Goal: Transaction & Acquisition: Purchase product/service

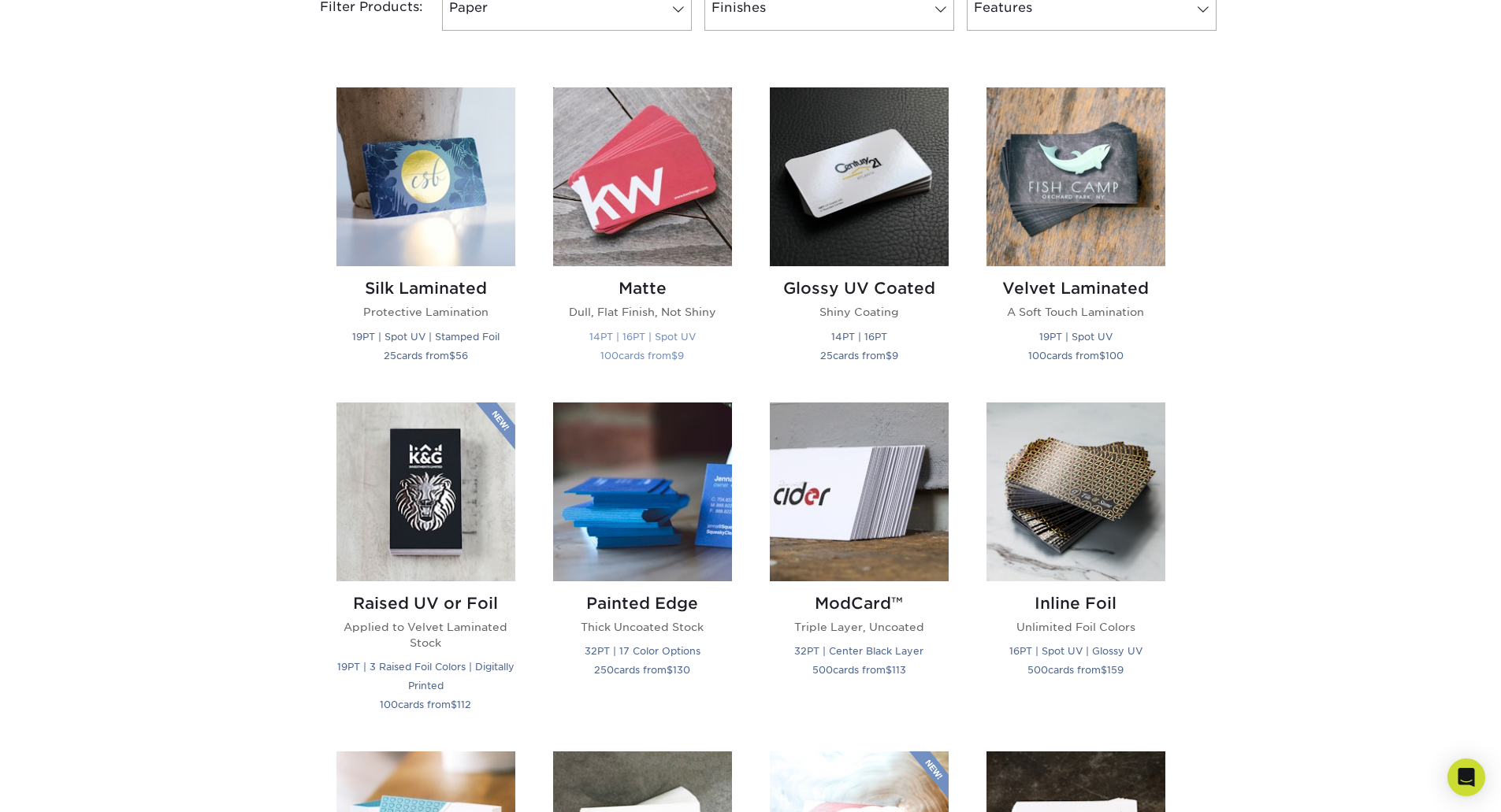
scroll to position [630, 0]
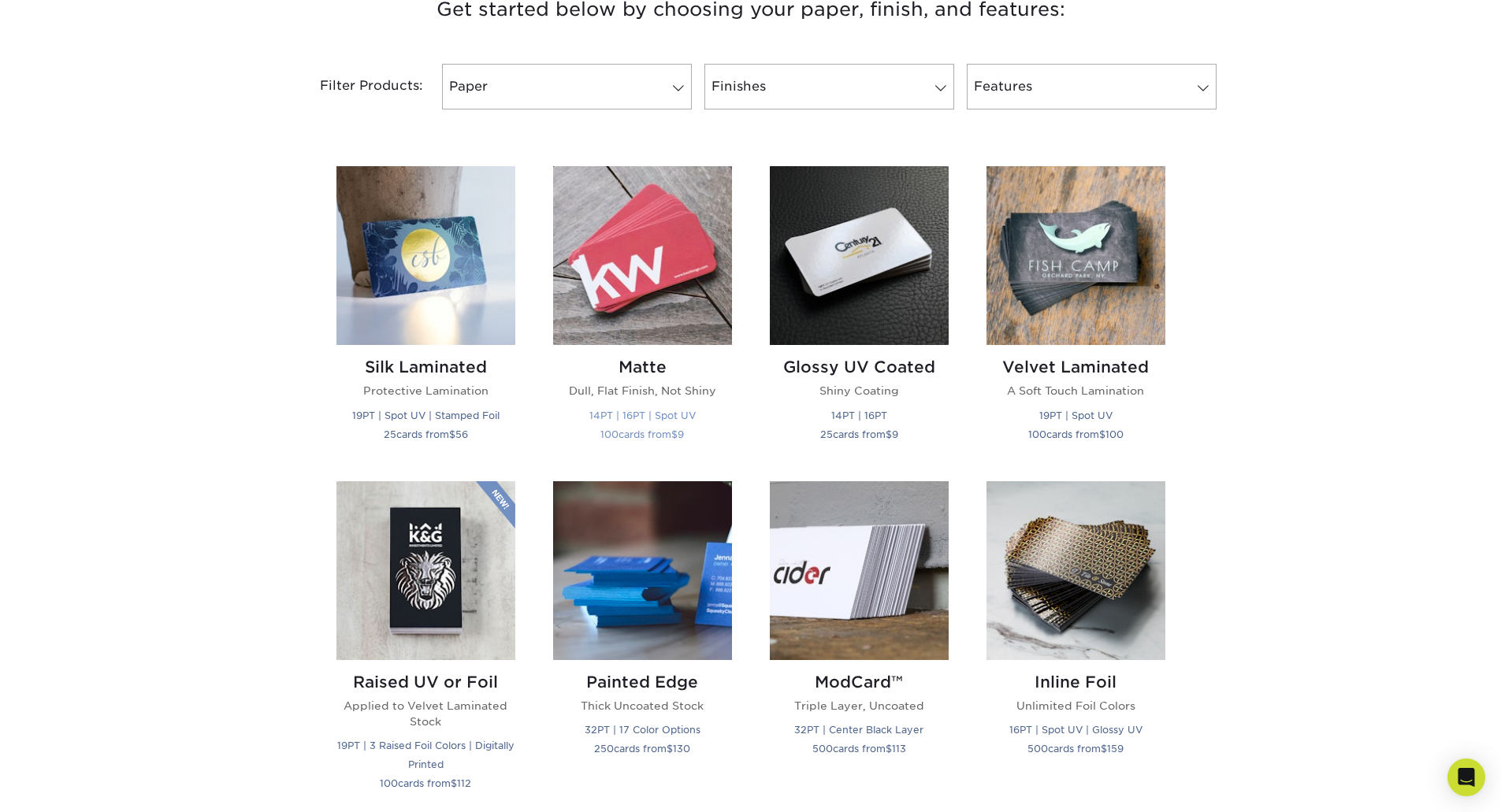
click at [630, 296] on img at bounding box center [642, 254] width 178 height 178
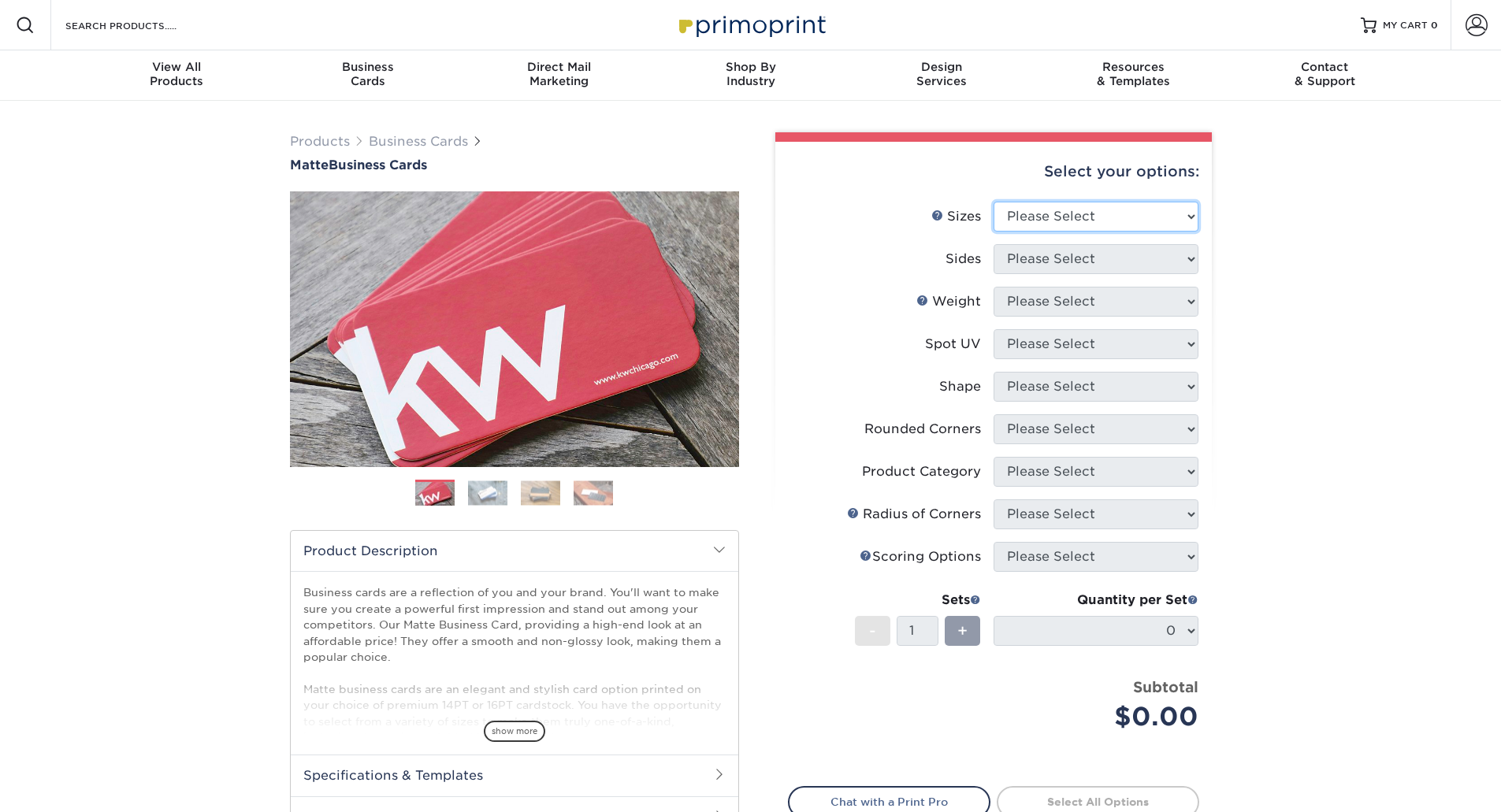
click at [1083, 216] on select "Please Select 1.5" x 3.5" - Mini 1.75" x 3.5" - Mini 2" x 2" - Square 2" x 3" -…" at bounding box center [1096, 216] width 205 height 30
select select "2.00x3.50"
click at [994, 202] on select "Please Select 1.5" x 3.5" - Mini 1.75" x 3.5" - Mini 2" x 2" - Square 2" x 3" -…" at bounding box center [1096, 216] width 205 height 30
click at [1073, 263] on select "Please Select Print Both Sides Print Front Only" at bounding box center [1096, 258] width 205 height 30
select select "13abbda7-1d64-4f25-8bb2-c179b224825d"
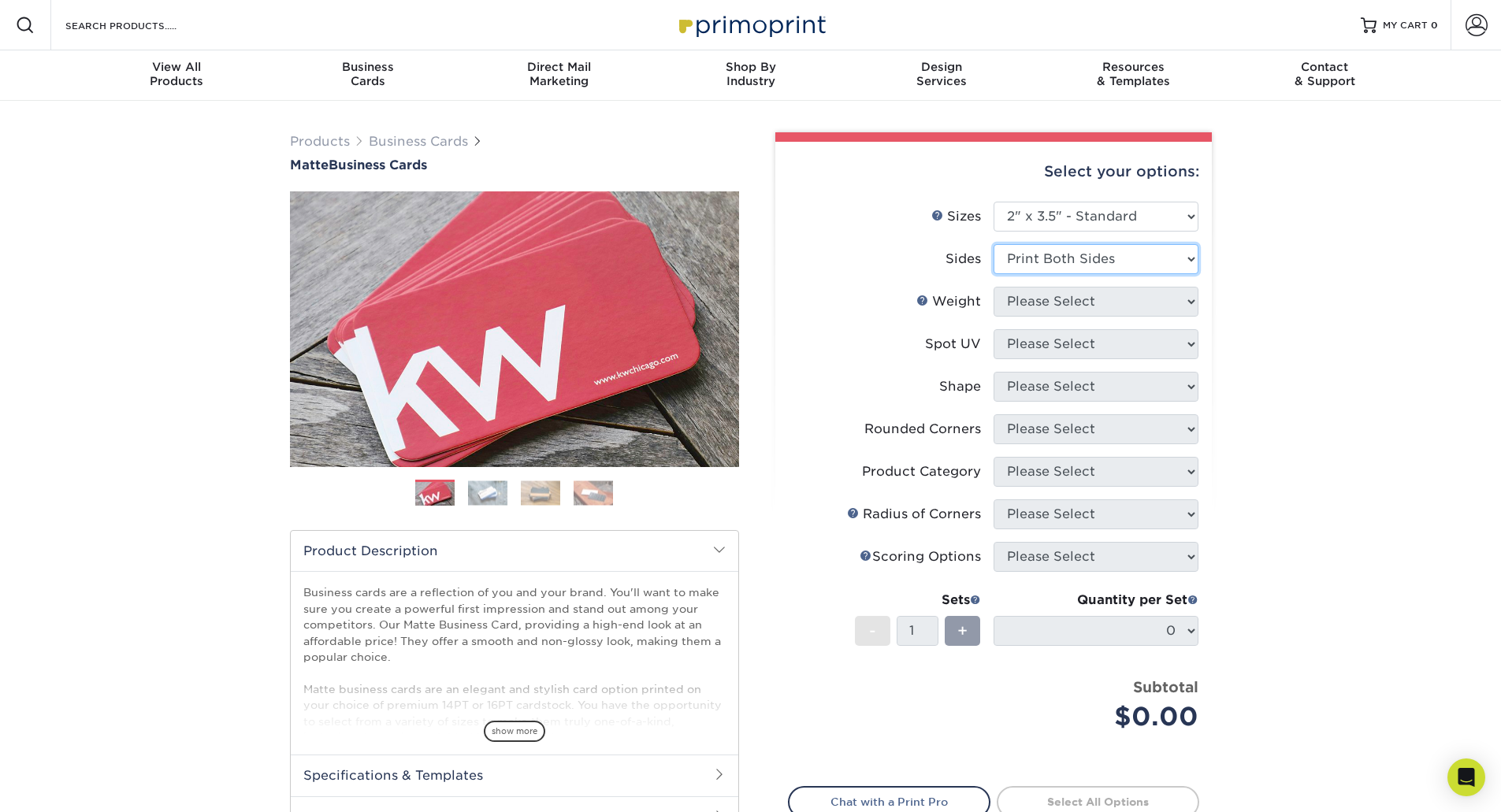
click at [994, 244] on select "Please Select Print Both Sides Print Front Only" at bounding box center [1096, 258] width 205 height 30
click at [1059, 301] on select "Please Select 16PT 14PT" at bounding box center [1096, 301] width 205 height 30
select select "14PT"
click at [994, 287] on select "Please Select 16PT 14PT" at bounding box center [1096, 301] width 205 height 30
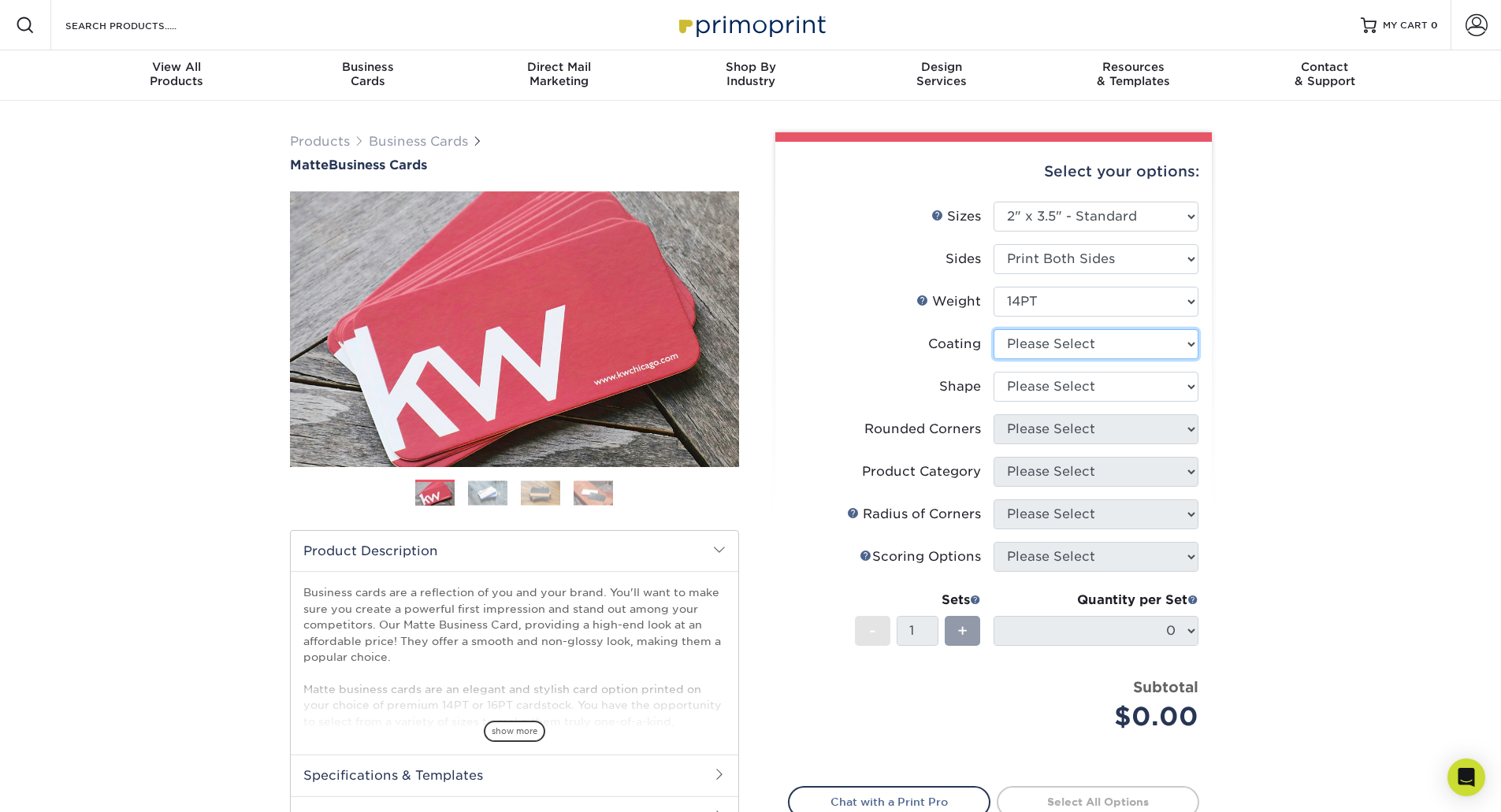
click at [1061, 338] on select at bounding box center [1096, 344] width 205 height 30
select select "121bb7b5-3b4d-429f-bd8d-bbf80e953313"
click at [994, 329] on select at bounding box center [1096, 344] width 205 height 30
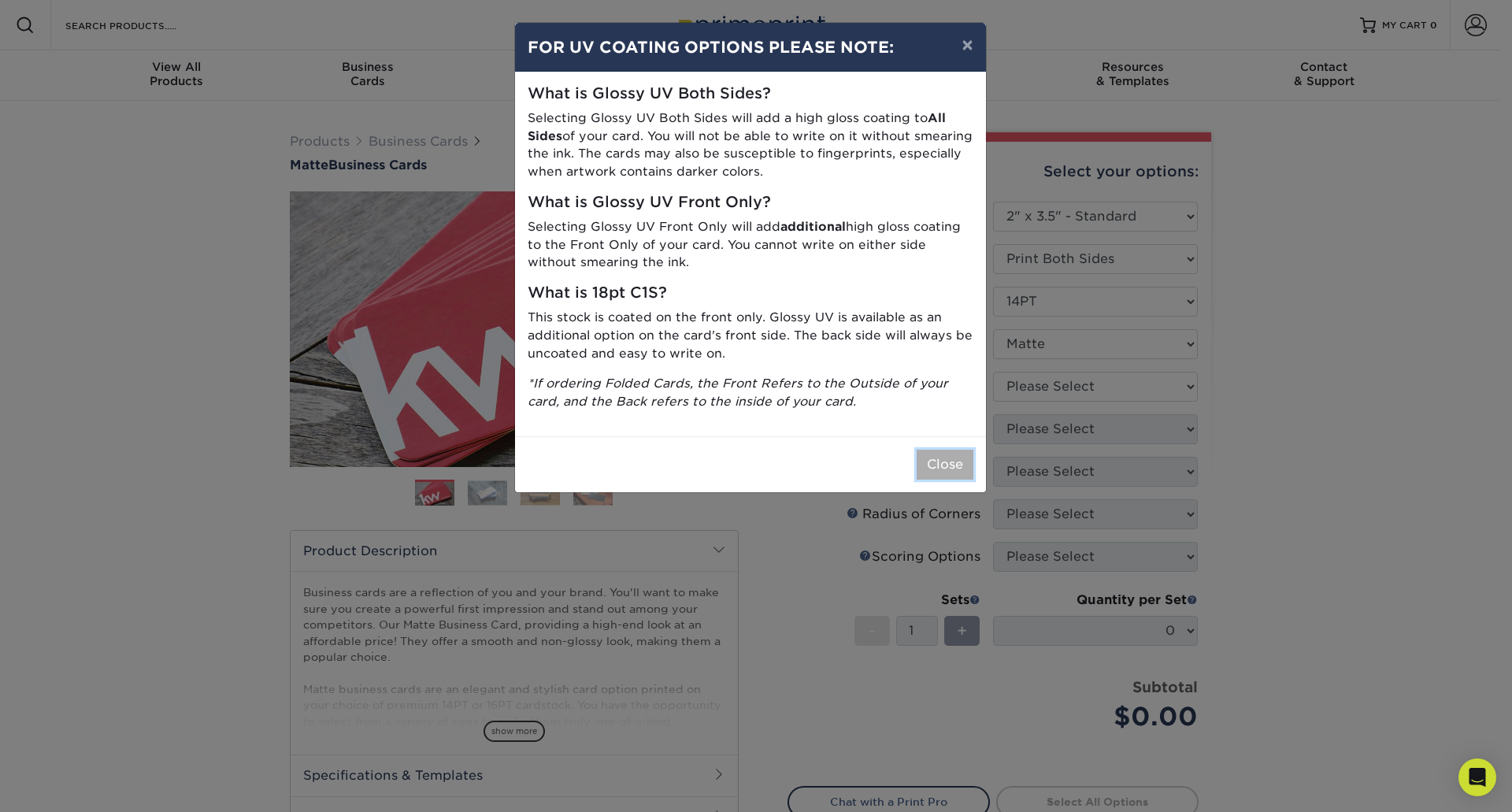
click at [956, 463] on button "Close" at bounding box center [945, 464] width 57 height 30
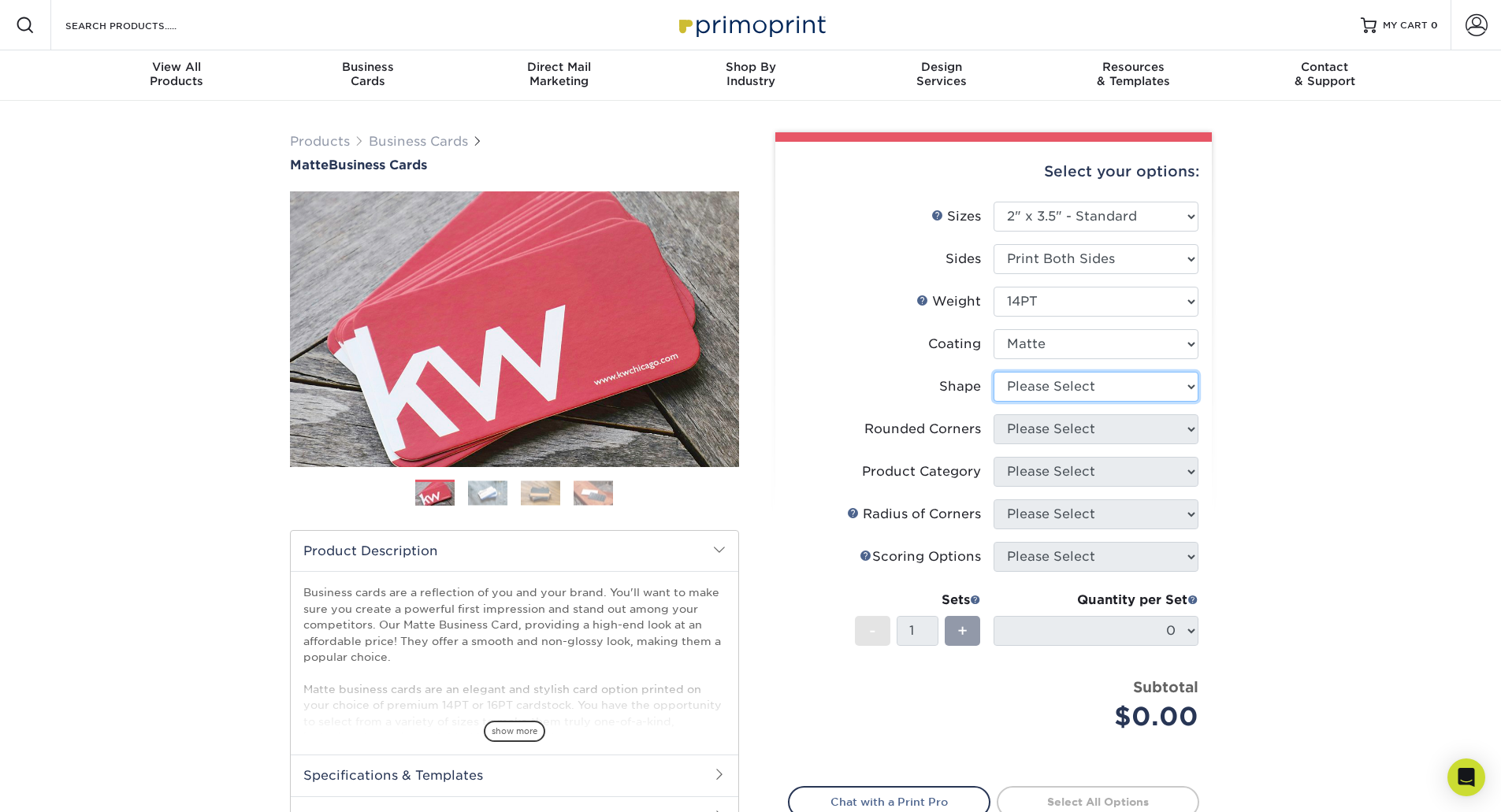
click at [1038, 395] on select "Please Select Standard" at bounding box center [1096, 386] width 205 height 30
select select "standard"
click at [994, 371] on select "Please Select Standard" at bounding box center [1096, 386] width 205 height 30
click at [1045, 428] on select "Please Select Yes - Round 2 Corners Yes - Round 4 Corners No" at bounding box center [1096, 429] width 205 height 30
select select "0"
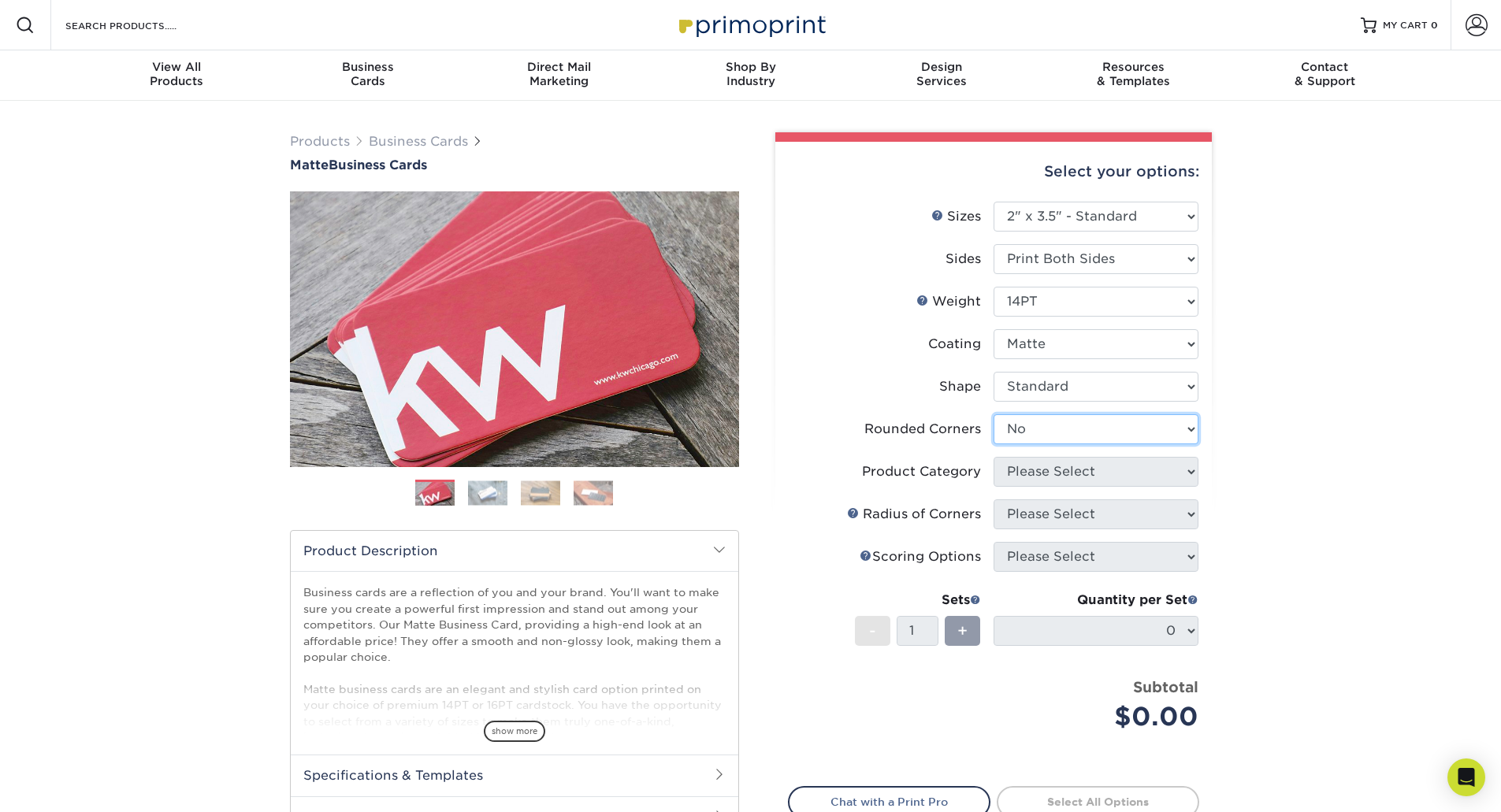
click at [994, 414] on select "Please Select Yes - Round 2 Corners Yes - Round 4 Corners No" at bounding box center [1096, 429] width 205 height 30
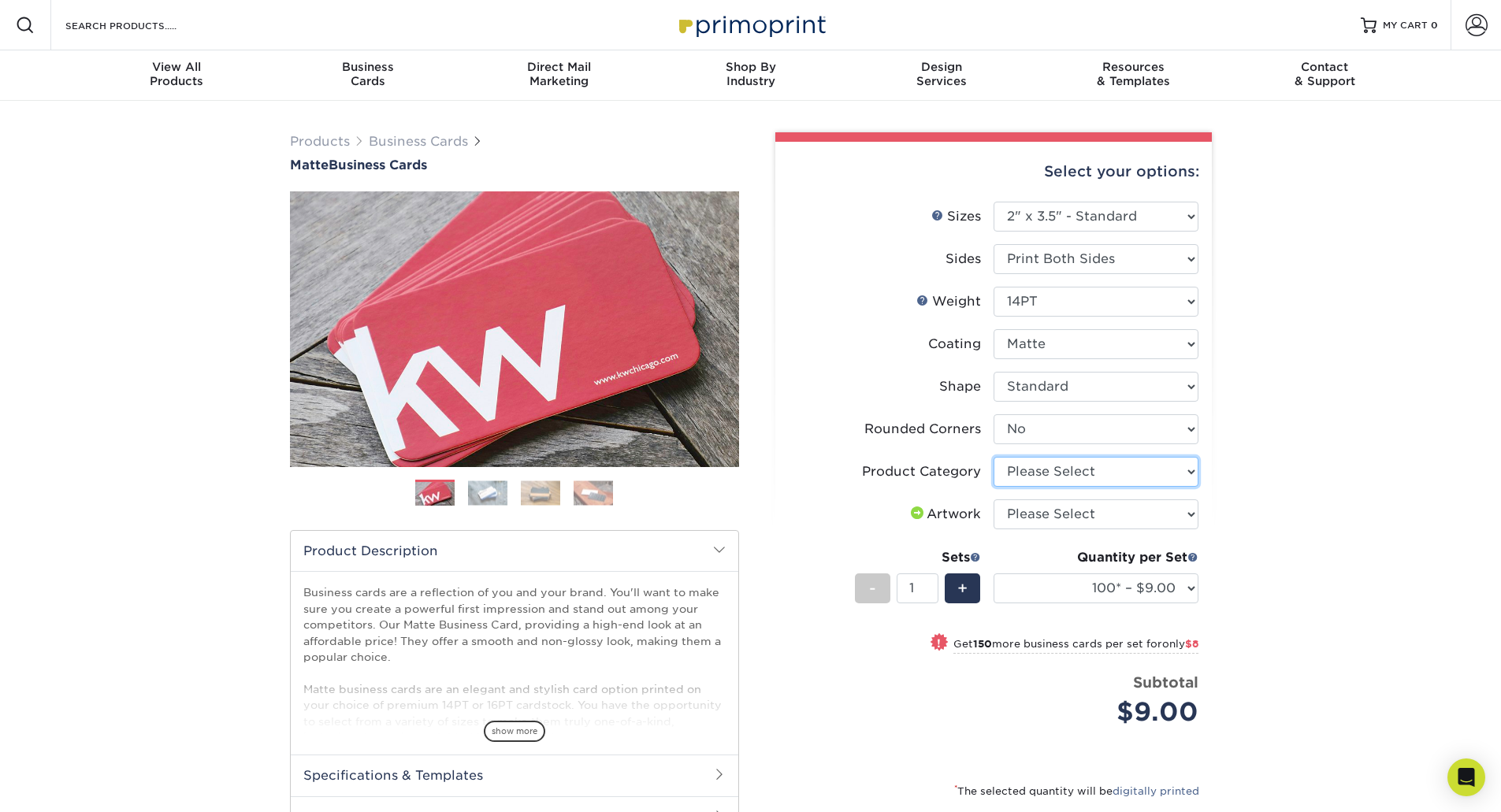
click at [1095, 473] on select "Please Select Business Cards" at bounding box center [1096, 471] width 205 height 30
select select "3b5148f1-0588-4f88-a218-97bcfdce65c1"
click at [994, 456] on select "Please Select Business Cards" at bounding box center [1096, 471] width 205 height 30
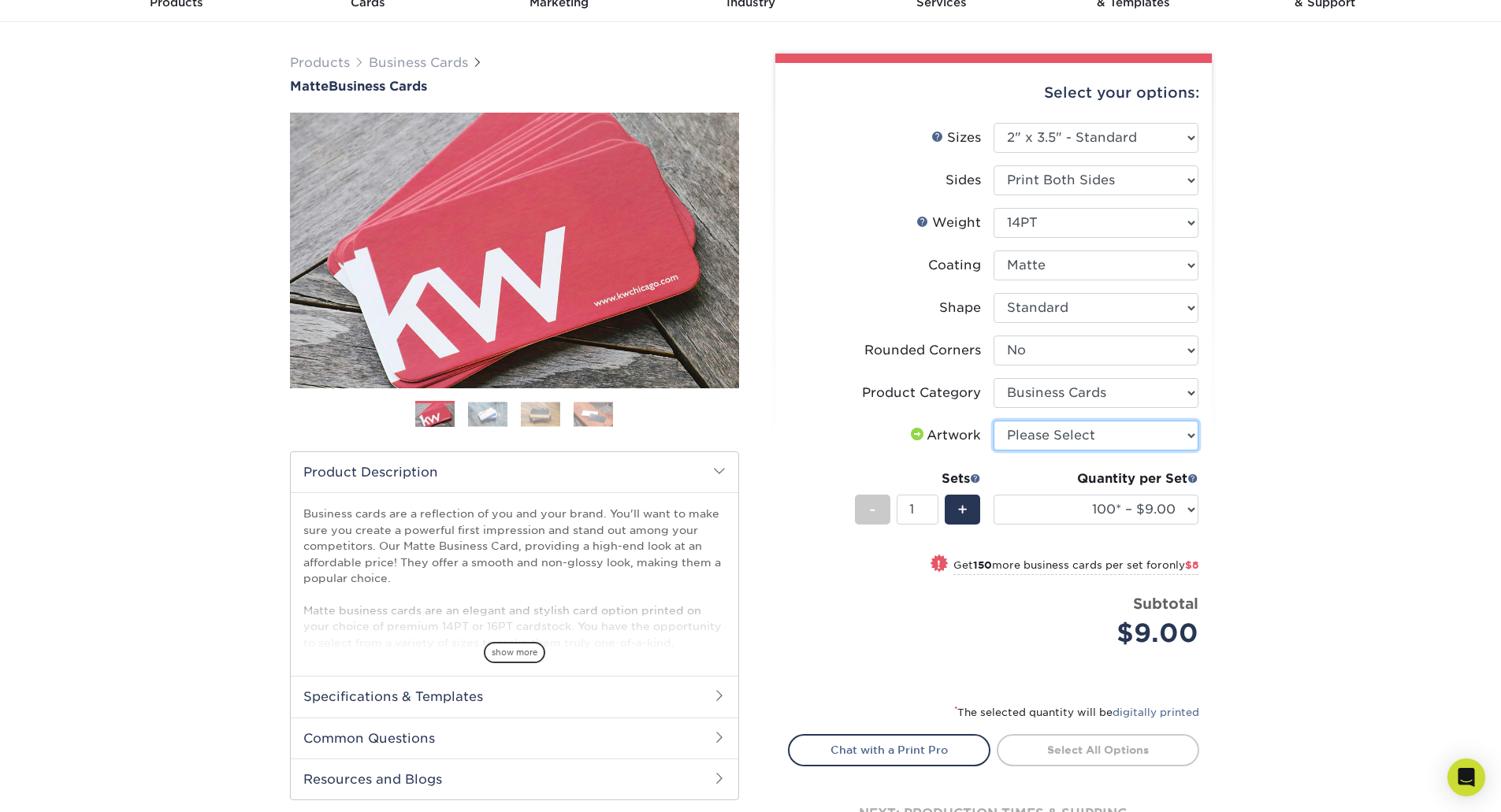
click at [1126, 440] on select "Please Select I will upload files I need a design - $100" at bounding box center [1096, 435] width 205 height 30
select select "upload"
click at [994, 420] on select "Please Select I will upload files I need a design - $100" at bounding box center [1096, 435] width 205 height 30
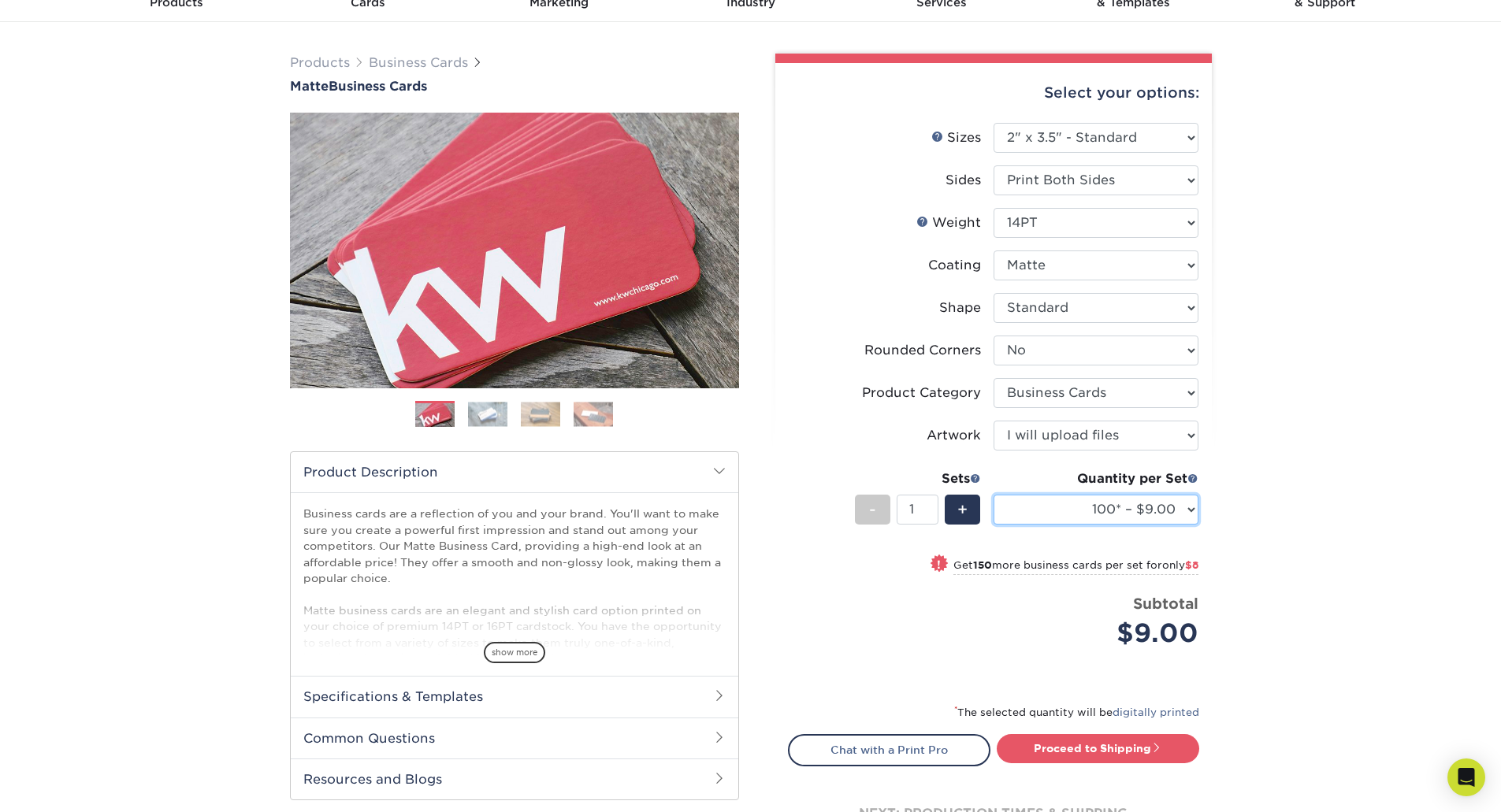
click at [1104, 510] on select "100* – $9.00 250* – $17.00 500 – $33.00 1000 – $42.00 2500 – $75.00 5000 – $143…" at bounding box center [1096, 509] width 205 height 30
click at [994, 494] on select "100* – $9.00 250* – $17.00 500 – $33.00 1000 – $42.00 2500 – $75.00 5000 – $143…" at bounding box center [1096, 509] width 205 height 30
click at [1096, 508] on select "100* – $9.00 250* – $17.00 500 – $33.00 1000 – $42.00 2500 – $75.00 5000 – $143…" at bounding box center [1096, 509] width 205 height 30
click at [994, 494] on select "100* – $9.00 250* – $17.00 500 – $33.00 1000 – $42.00 2500 – $75.00 5000 – $143…" at bounding box center [1096, 509] width 205 height 30
click at [1170, 513] on select "100* – $9.00 250* – $17.00 500 – $33.00 1000 – $42.00 2500 – $75.00 5000 – $143…" at bounding box center [1096, 509] width 205 height 30
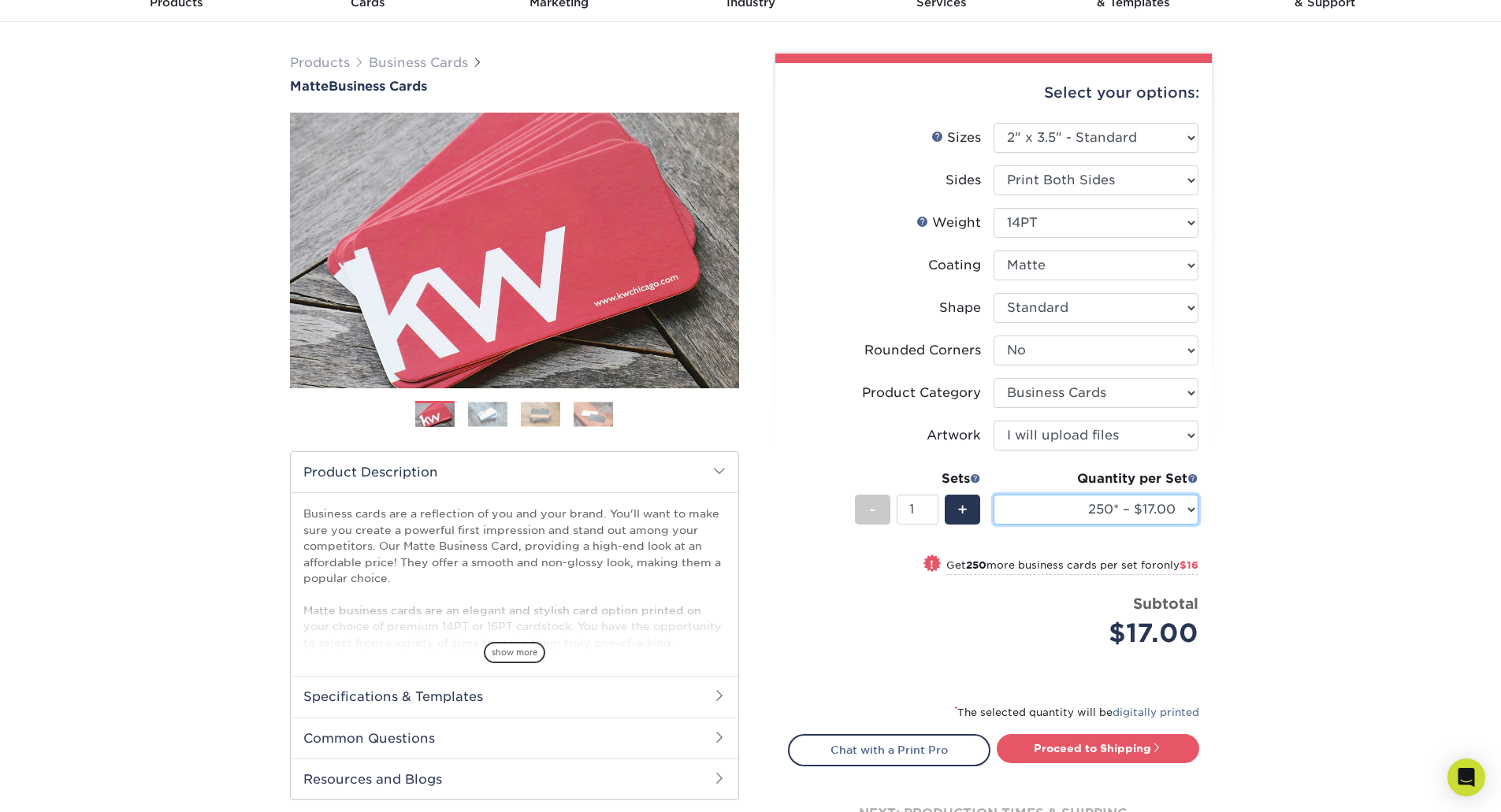
select select "100* – $9.00"
click at [994, 494] on select "100* – $9.00 250* – $17.00 500 – $33.00 1000 – $42.00 2500 – $75.00 5000 – $143…" at bounding box center [1096, 509] width 205 height 30
click at [1102, 280] on select at bounding box center [1096, 265] width 205 height 30
select select "-1"
click at [994, 251] on select at bounding box center [1096, 265] width 205 height 30
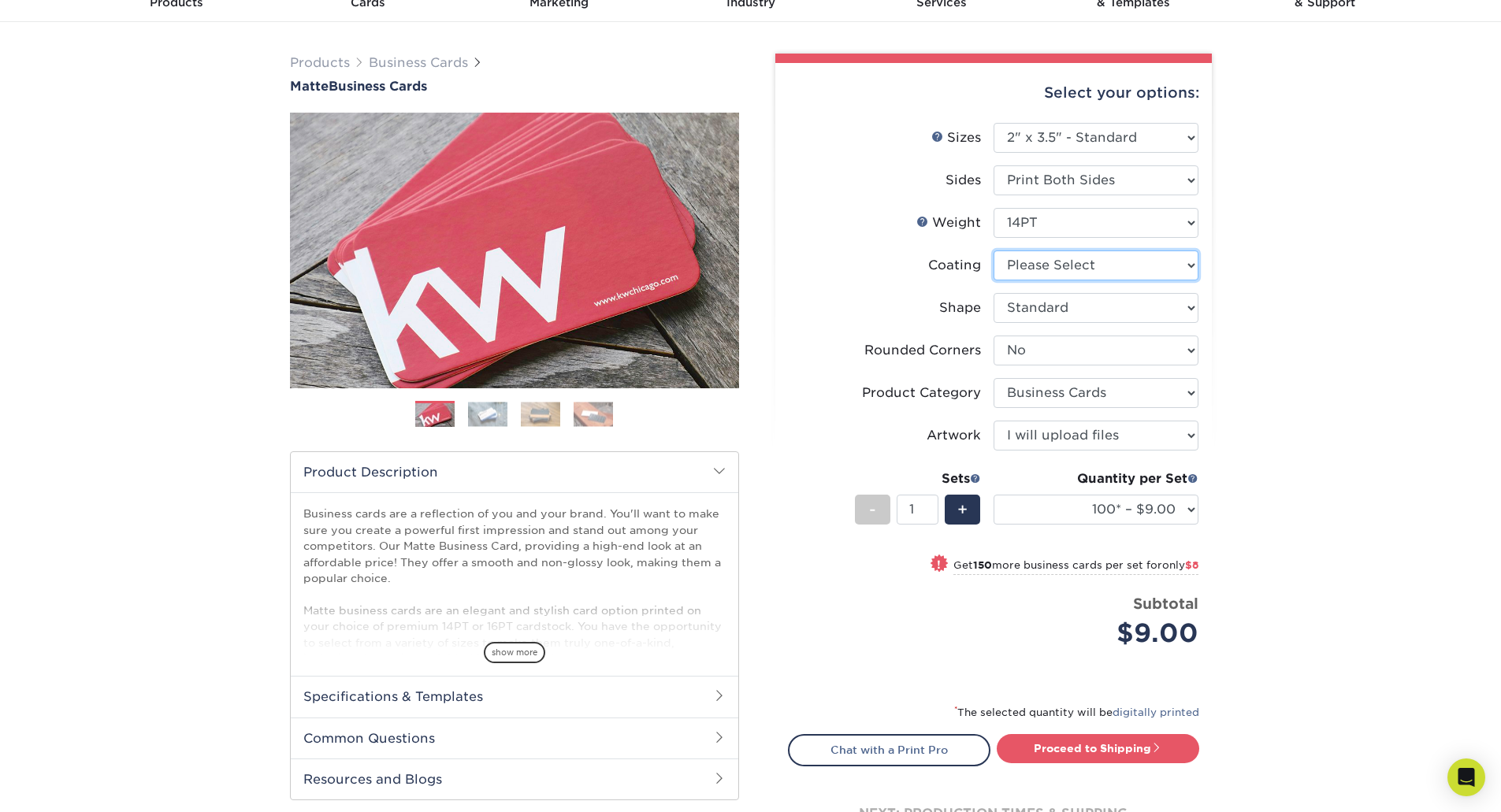
select select "-1"
select select
select select "-1"
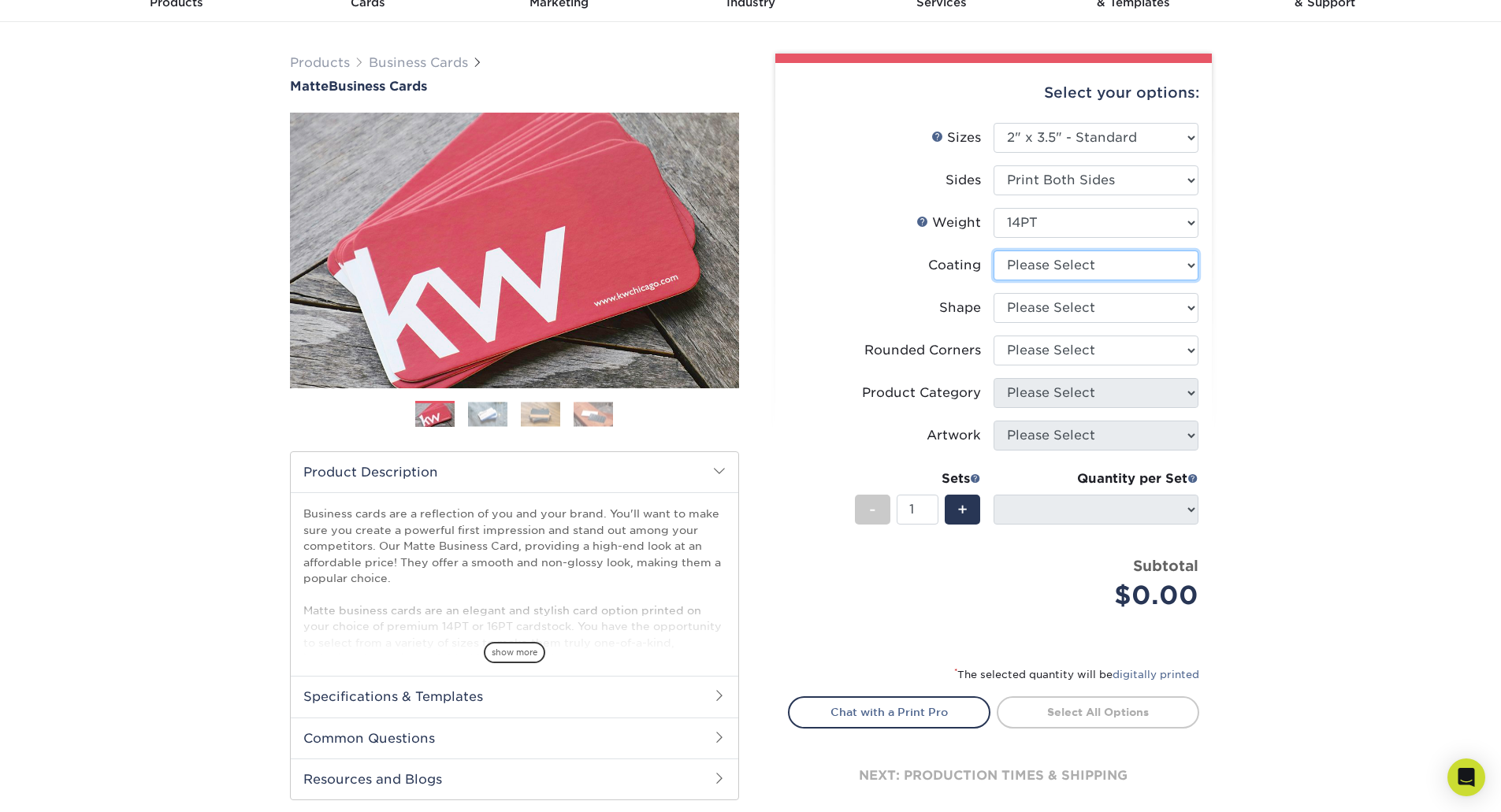
click at [1098, 267] on select at bounding box center [1096, 265] width 205 height 30
select select "121bb7b5-3b4d-429f-bd8d-bbf80e953313"
click at [994, 251] on select at bounding box center [1096, 265] width 205 height 30
select select
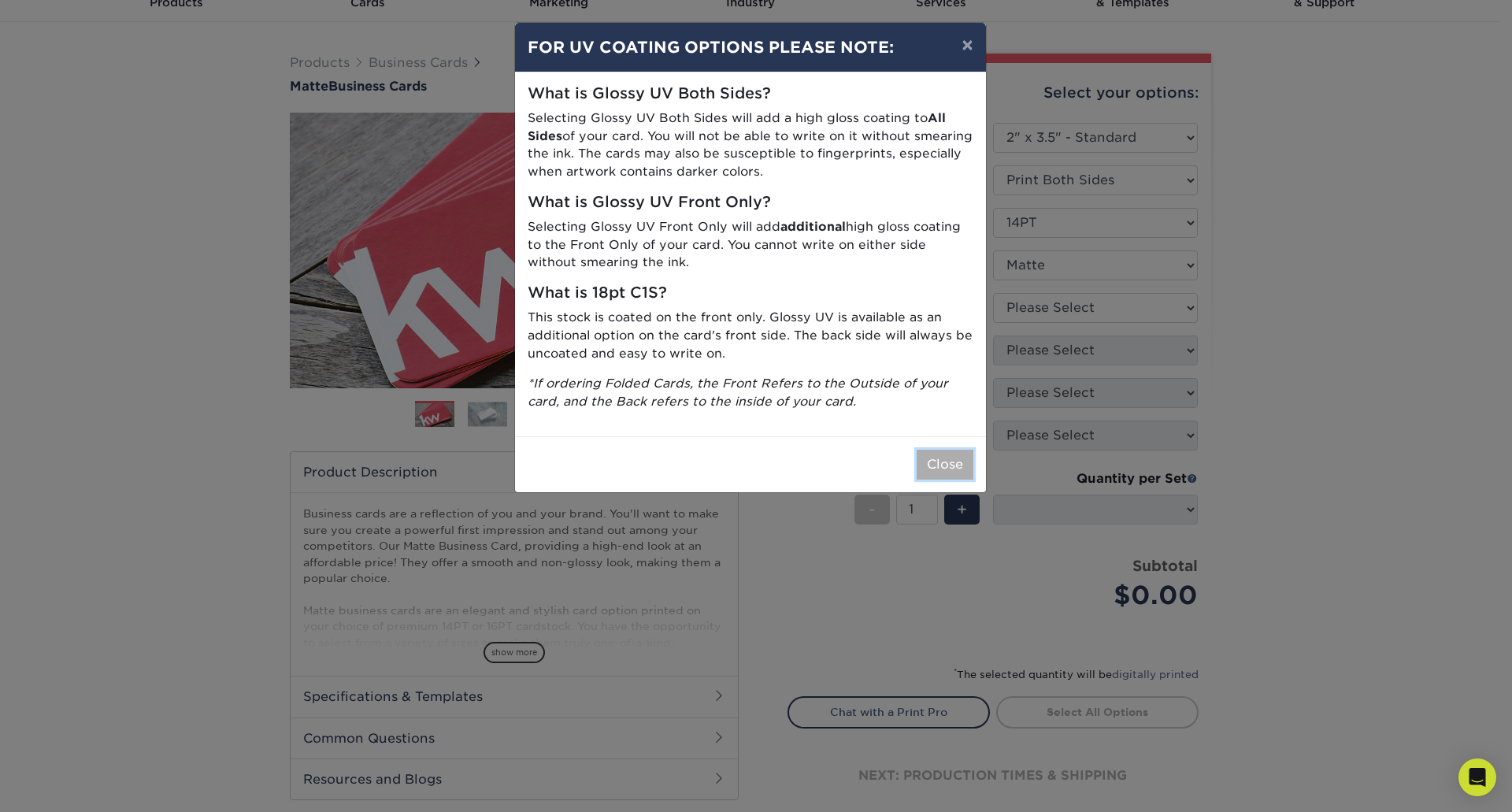
click at [951, 464] on button "Close" at bounding box center [945, 464] width 57 height 30
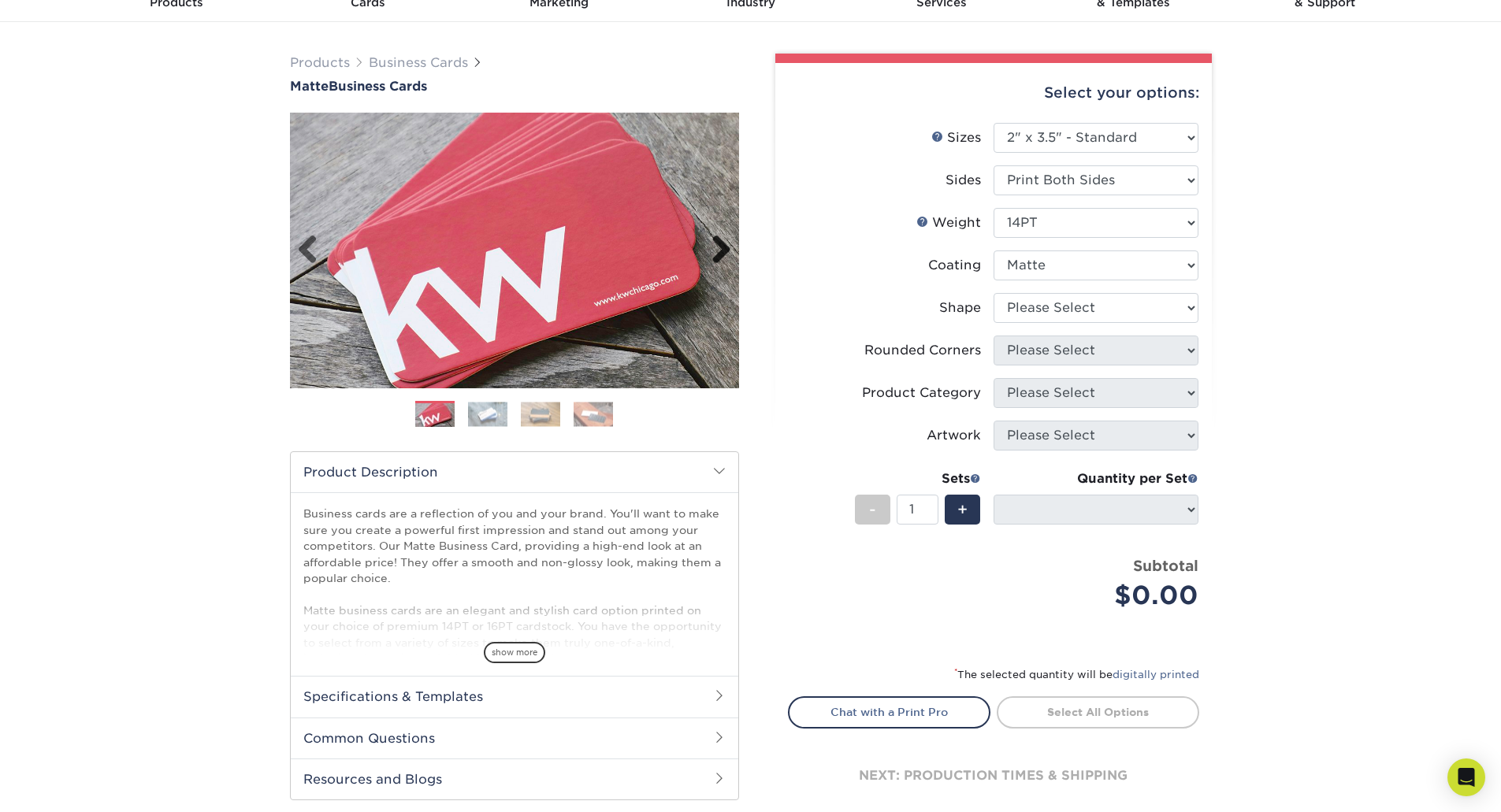
click at [723, 245] on link "Next" at bounding box center [715, 251] width 31 height 31
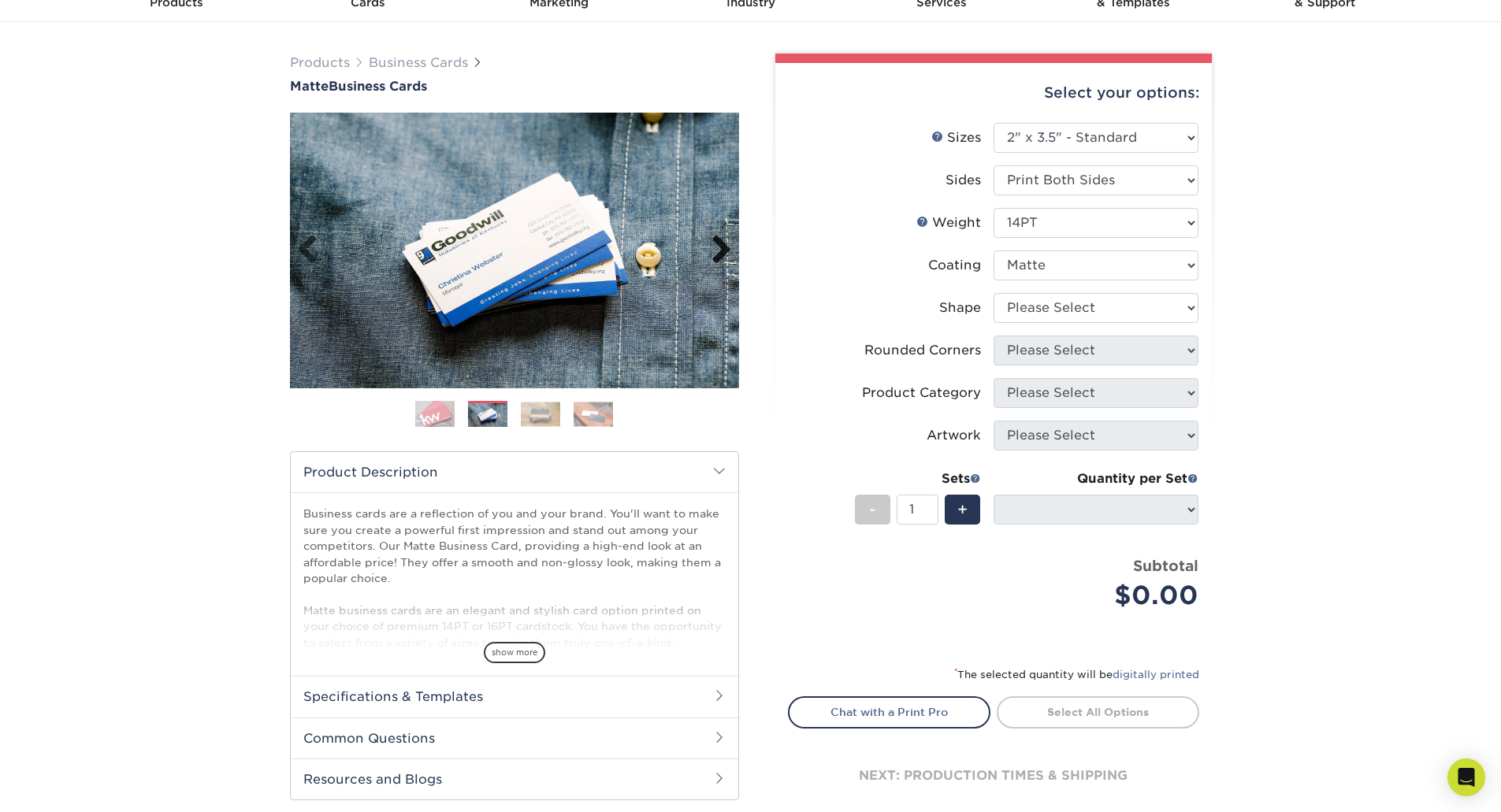
click at [723, 245] on link "Next" at bounding box center [715, 251] width 31 height 31
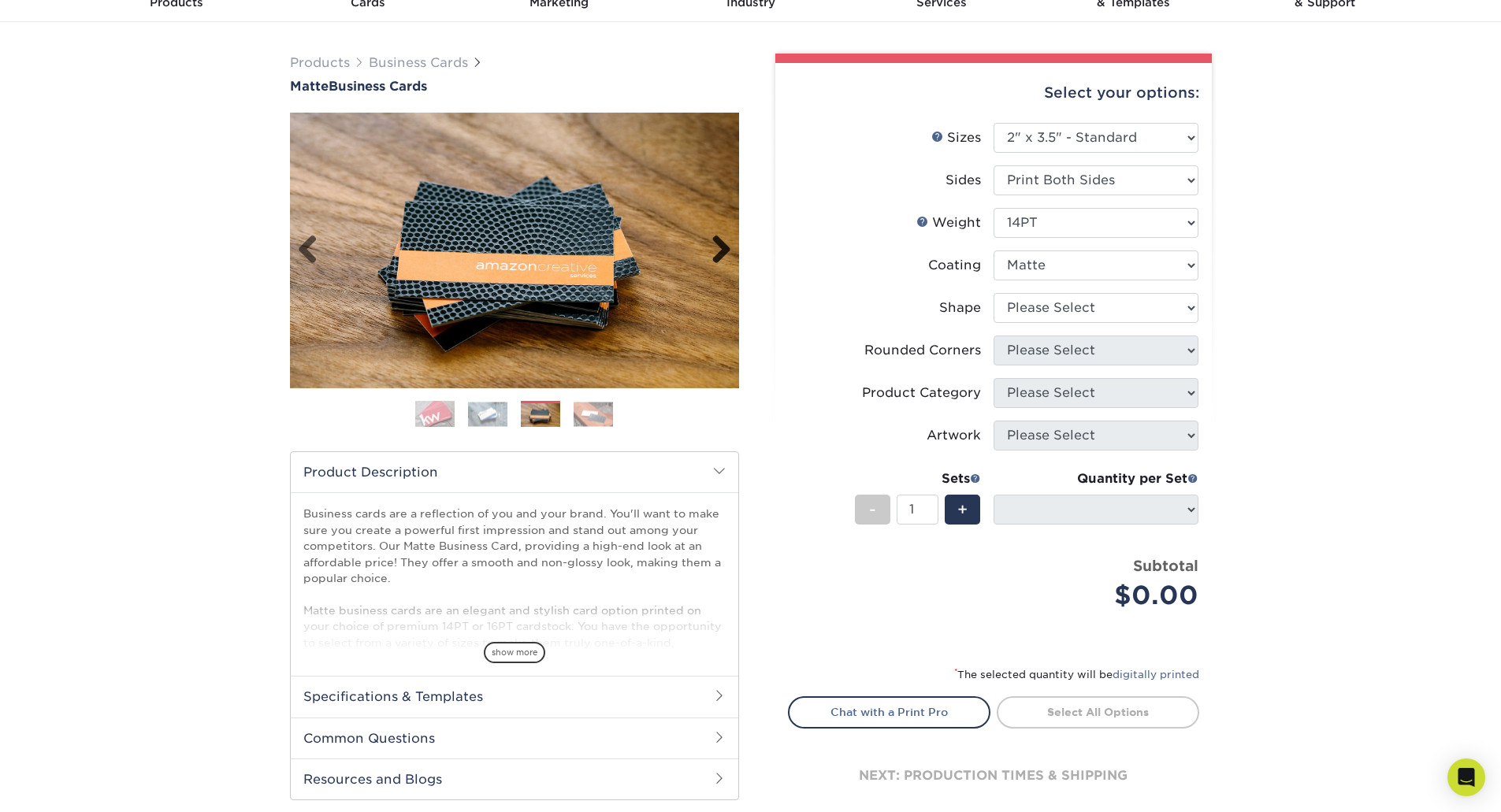
click at [723, 245] on link "Next" at bounding box center [715, 251] width 31 height 31
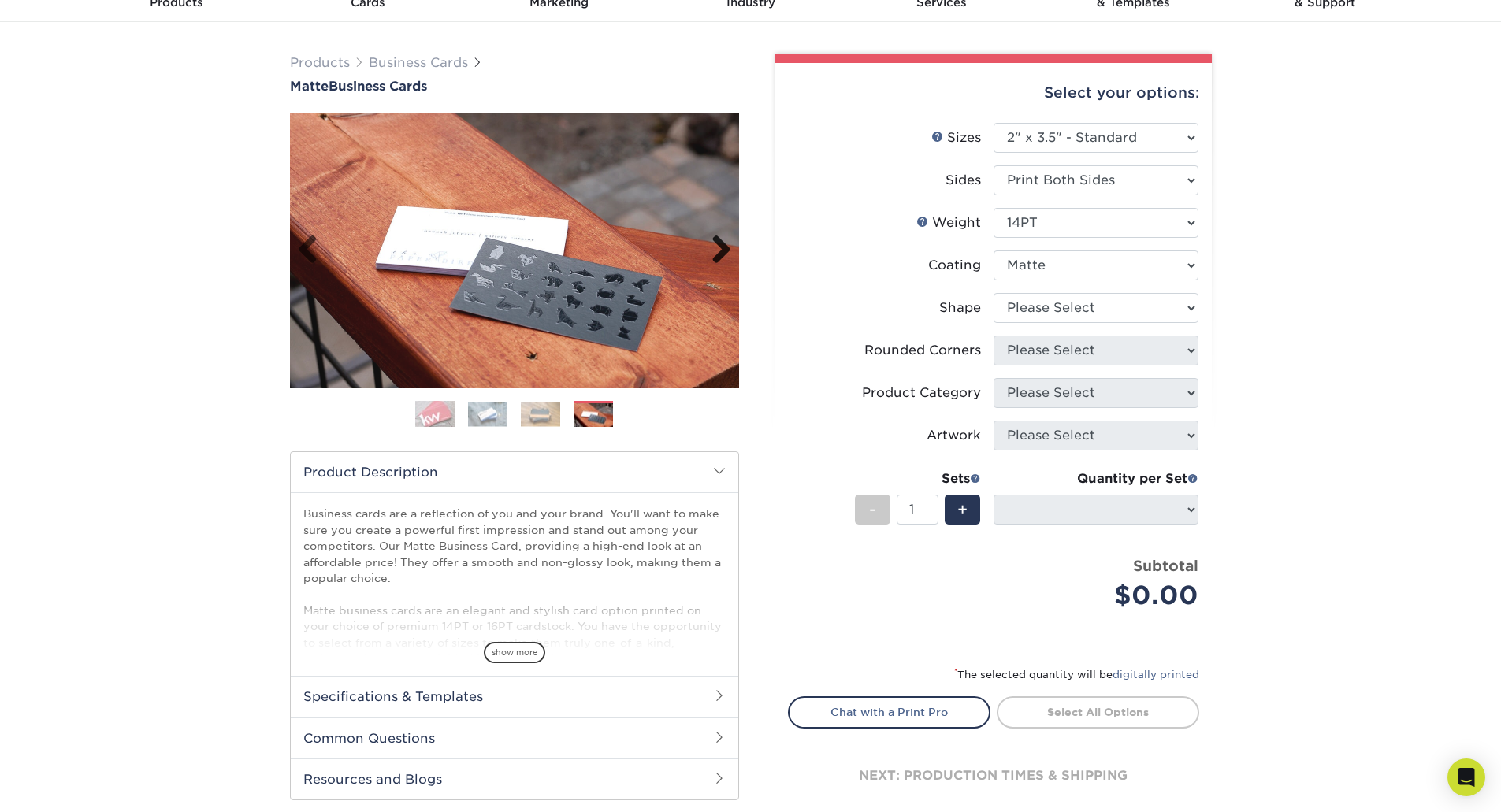
click at [723, 245] on link "Next" at bounding box center [715, 251] width 31 height 31
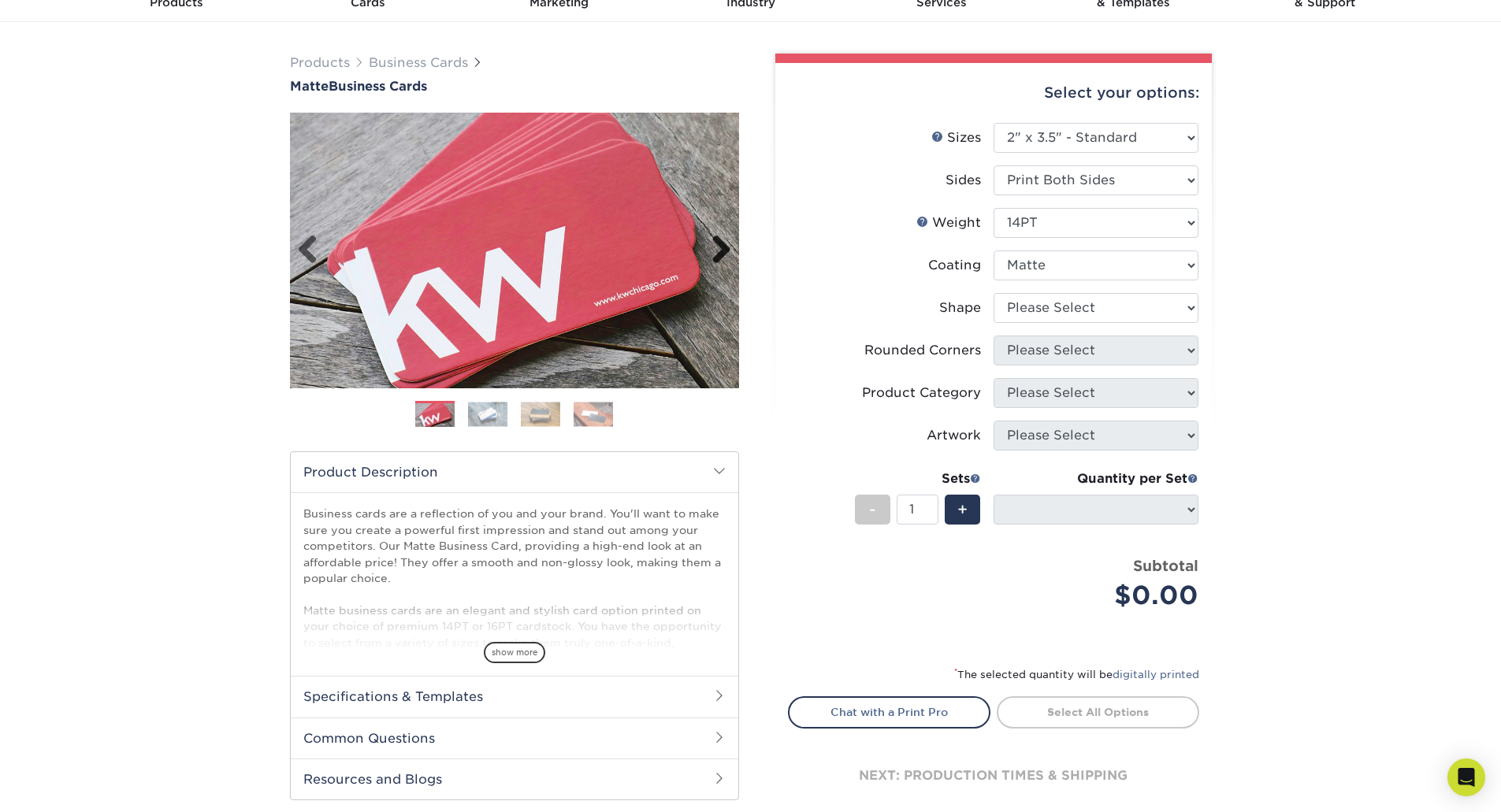
click at [723, 245] on link "Next" at bounding box center [715, 251] width 31 height 31
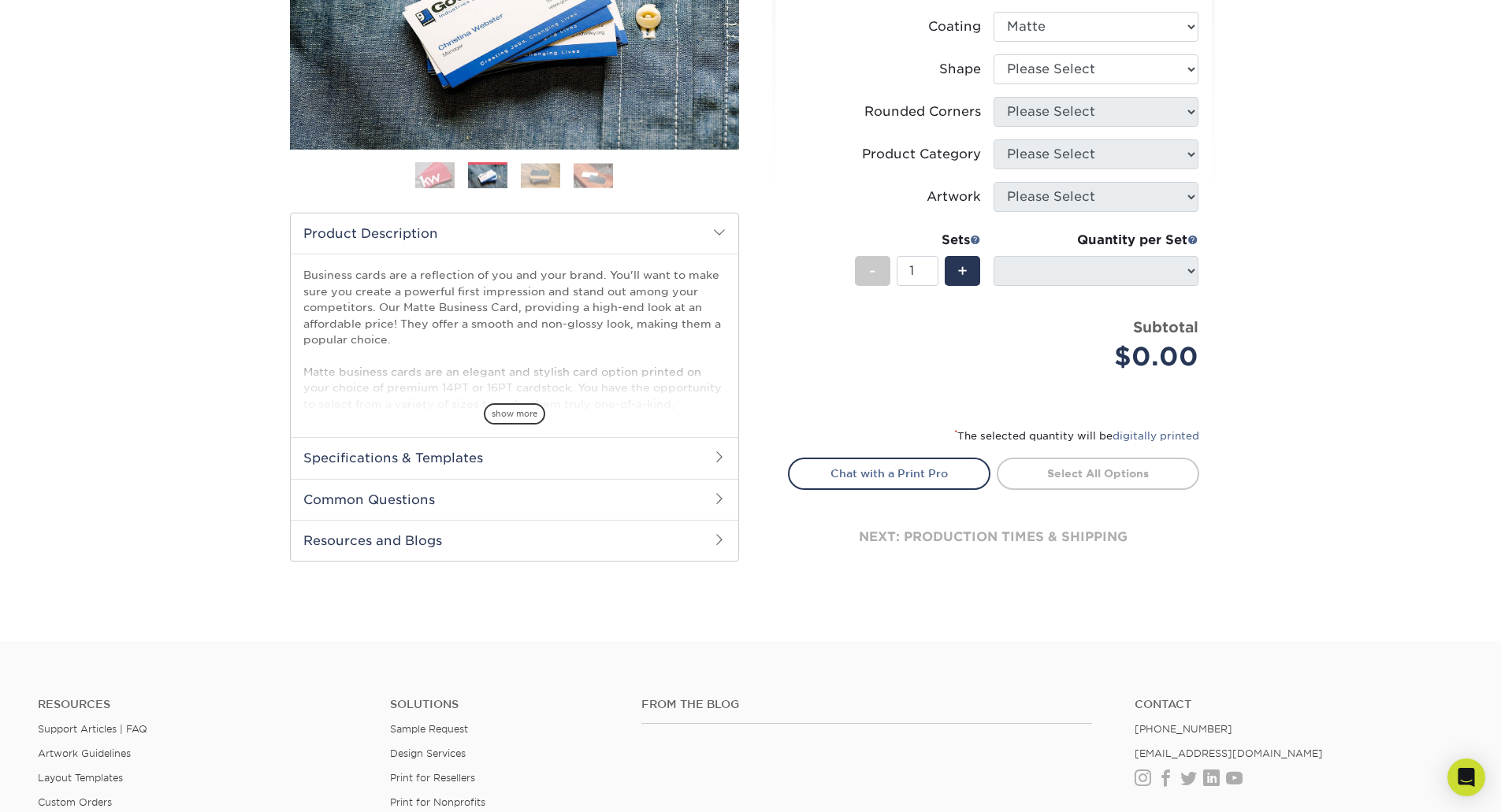
scroll to position [158, 0]
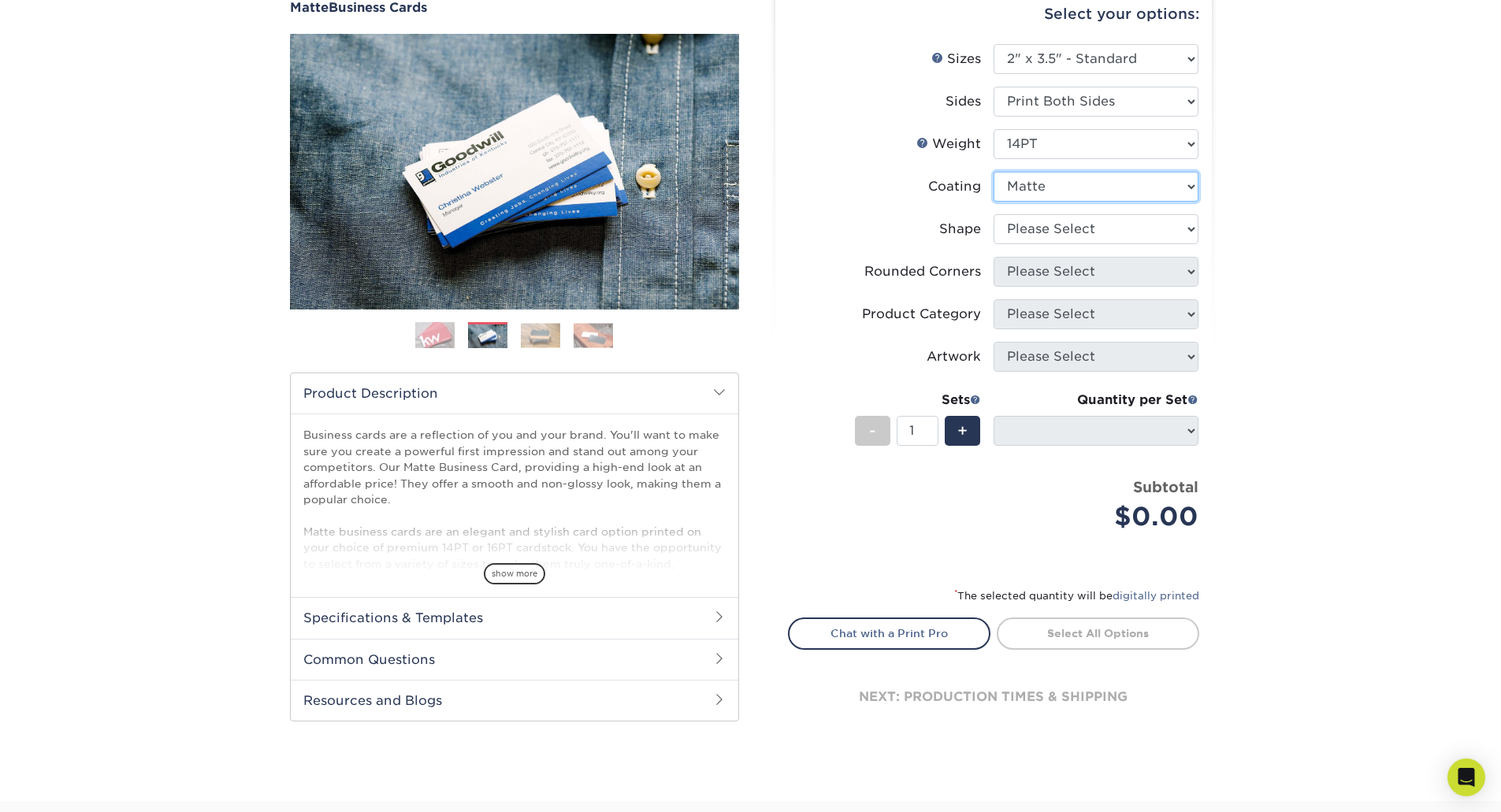
click at [1035, 178] on select at bounding box center [1096, 186] width 205 height 30
click at [1314, 238] on div "Products Business Cards Matte Business Cards Previous Next 100 $ 9" at bounding box center [750, 372] width 1501 height 858
drag, startPoint x: 1322, startPoint y: 241, endPoint x: 1249, endPoint y: 140, distance: 124.6
click at [1249, 140] on div "Products Business Cards Matte Business Cards Previous Next 100 $ 9" at bounding box center [750, 372] width 1501 height 858
click at [1063, 189] on select at bounding box center [1096, 186] width 205 height 30
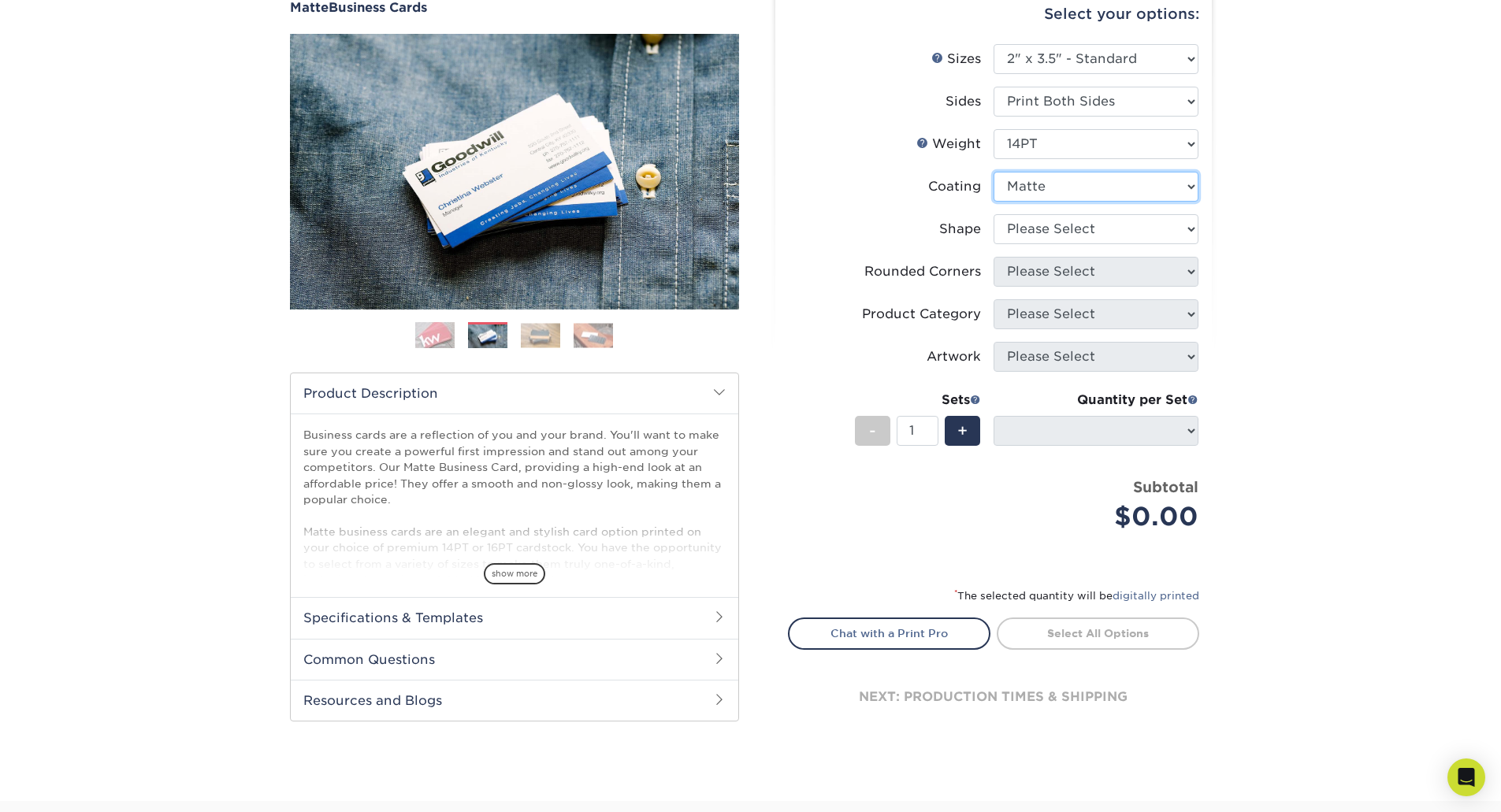
select select "-1"
click at [994, 172] on select at bounding box center [1096, 186] width 205 height 30
select select
click at [1057, 199] on select at bounding box center [1096, 186] width 205 height 30
click at [994, 172] on select at bounding box center [1096, 186] width 205 height 30
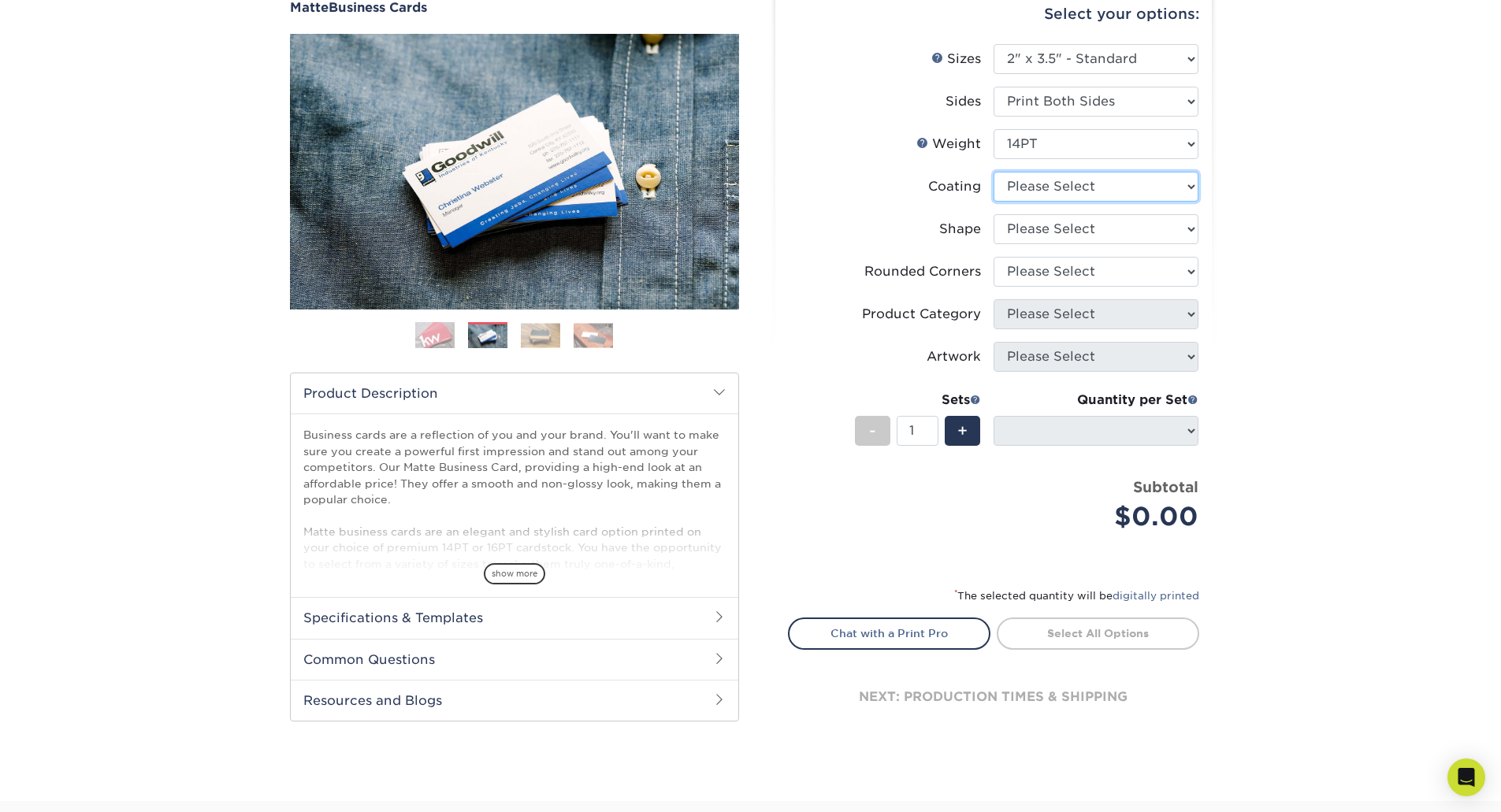
click at [1120, 191] on select at bounding box center [1096, 186] width 205 height 30
select select "121bb7b5-3b4d-429f-bd8d-bbf80e953313"
click at [994, 172] on select at bounding box center [1096, 186] width 205 height 30
select select
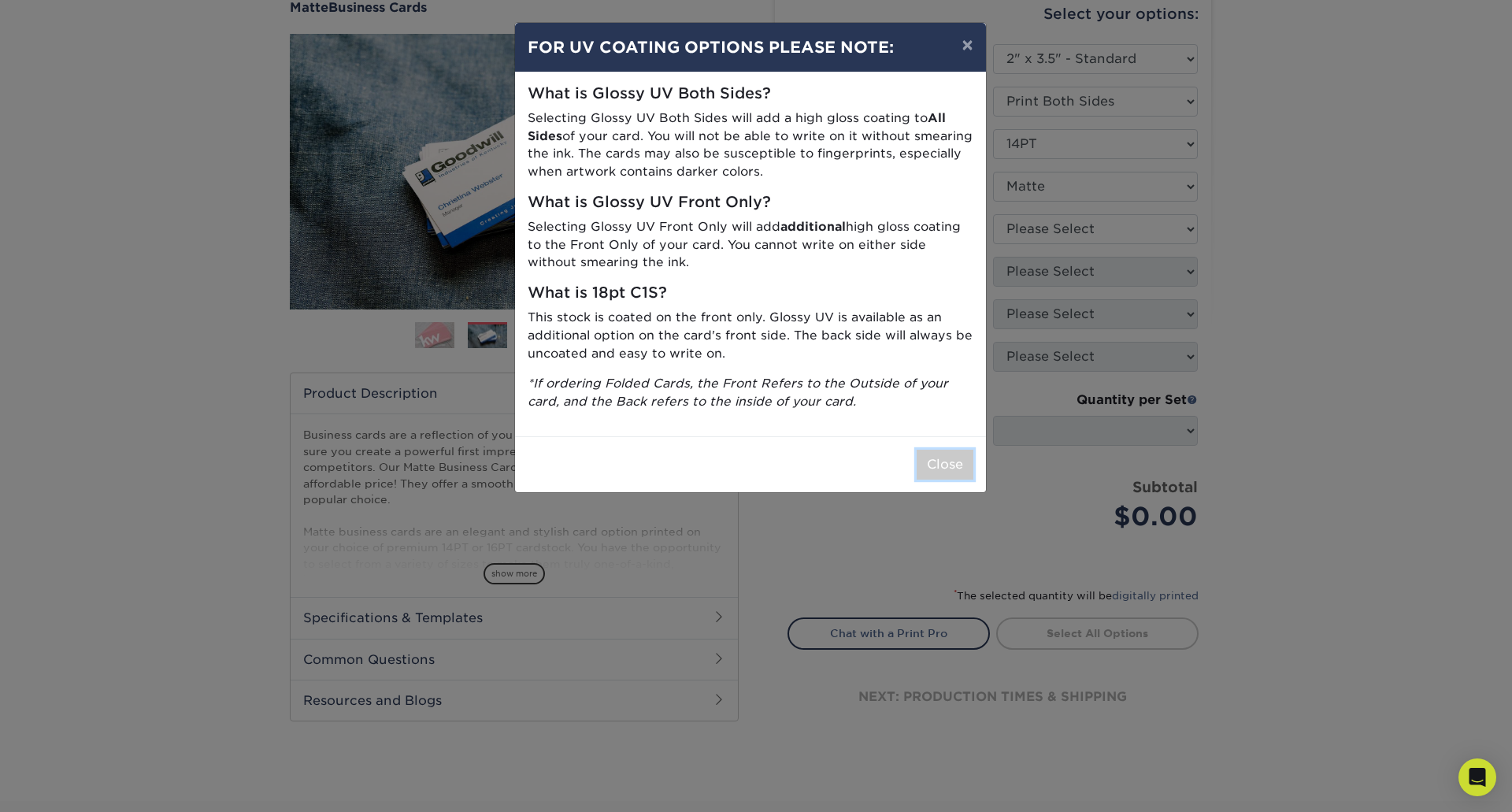
click at [938, 468] on button "Close" at bounding box center [945, 464] width 57 height 30
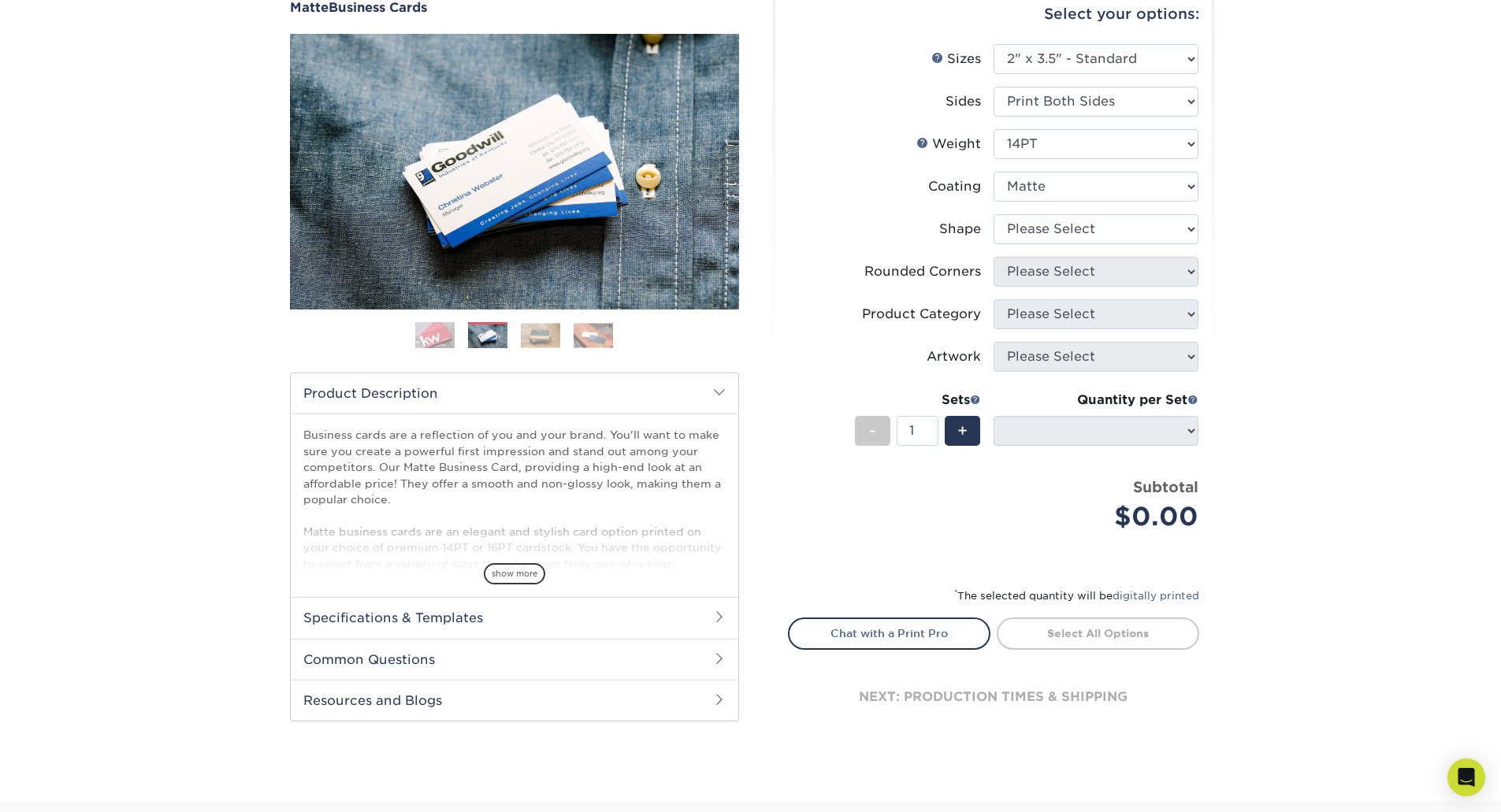
click at [1051, 204] on li "Coating" at bounding box center [994, 193] width 410 height 43
drag, startPoint x: 1043, startPoint y: 219, endPoint x: 1029, endPoint y: 228, distance: 16.6
click at [1043, 220] on select "Please Select Standard" at bounding box center [1096, 229] width 205 height 30
select select "standard"
click at [994, 214] on select "Please Select Standard" at bounding box center [1096, 229] width 205 height 30
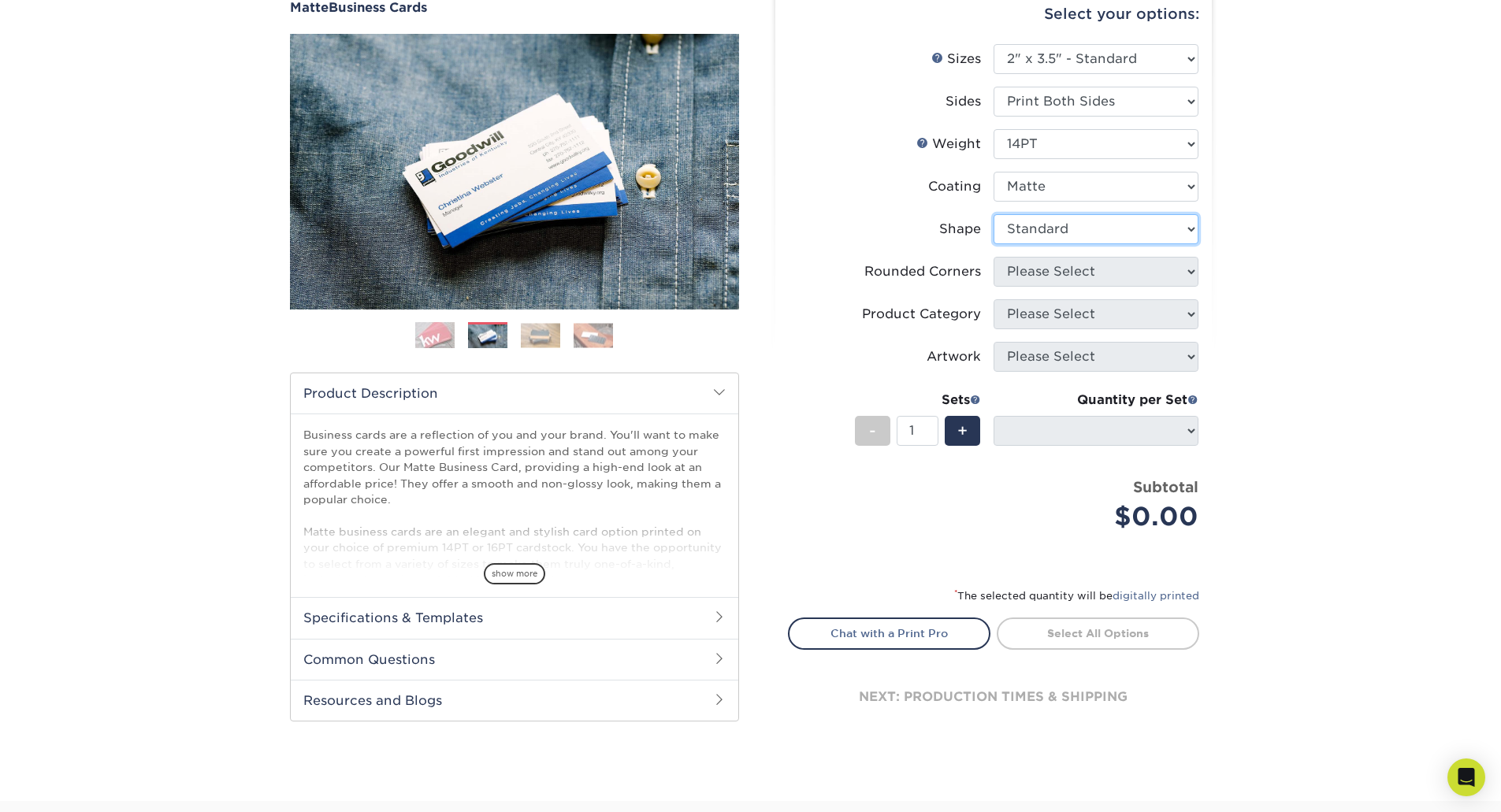
select select
